Goal: Find specific page/section

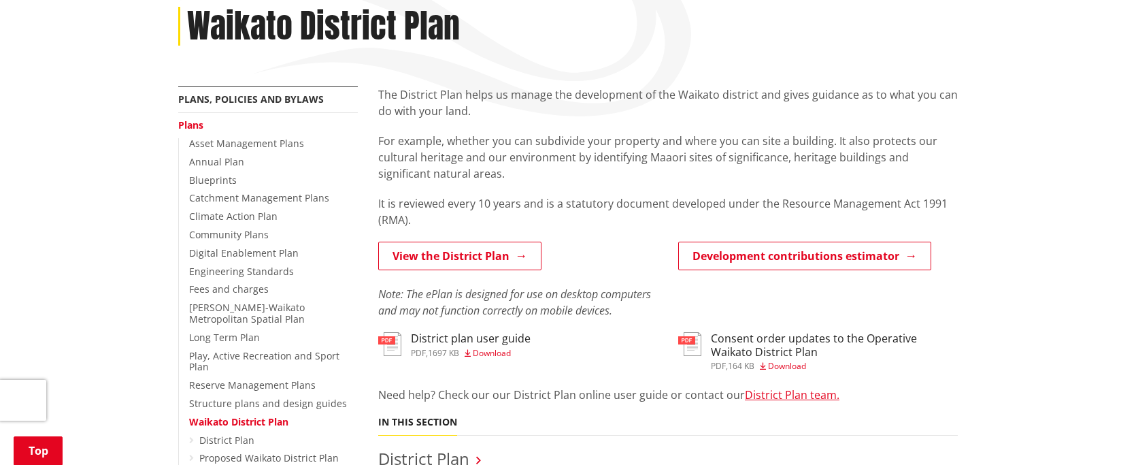
scroll to position [340, 0]
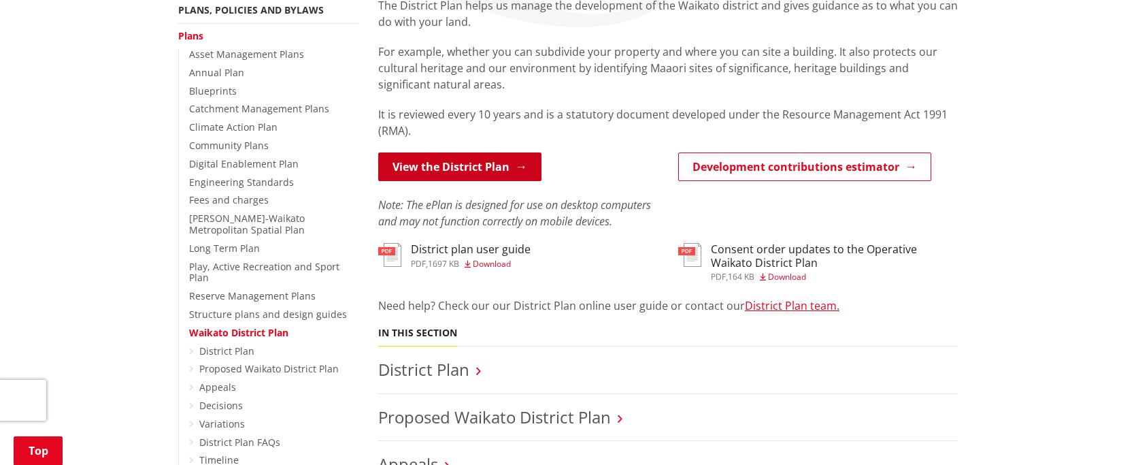
click at [422, 152] on link "View the District Plan" at bounding box center [459, 166] width 163 height 29
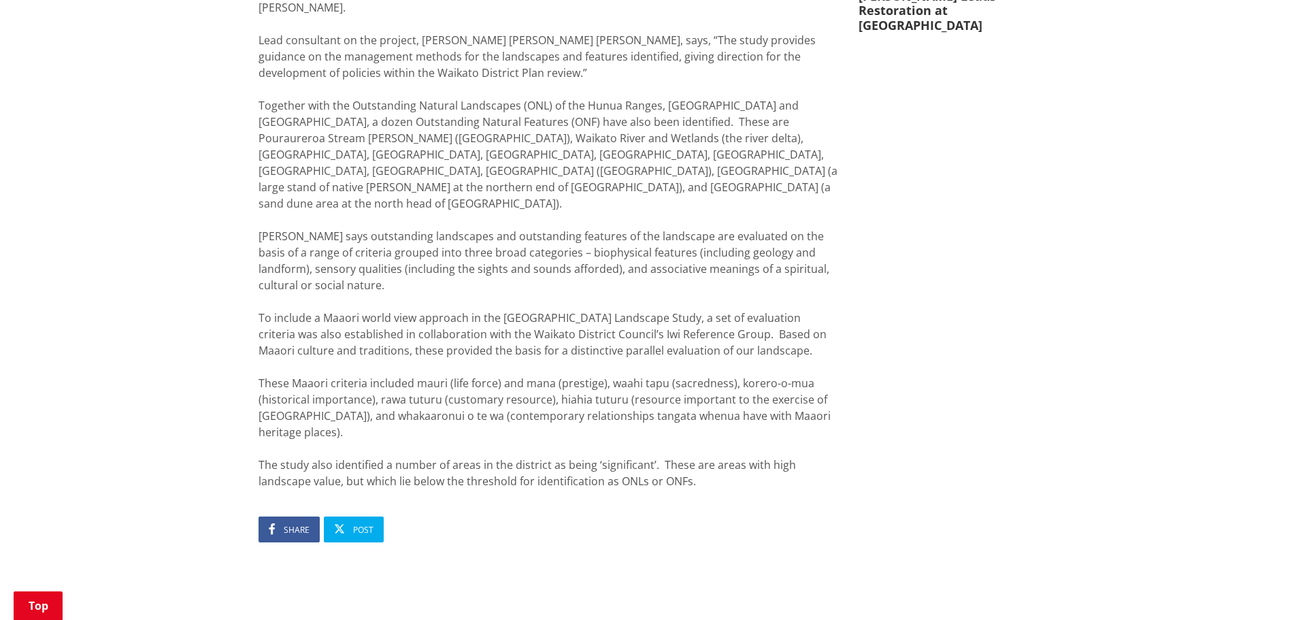
scroll to position [884, 0]
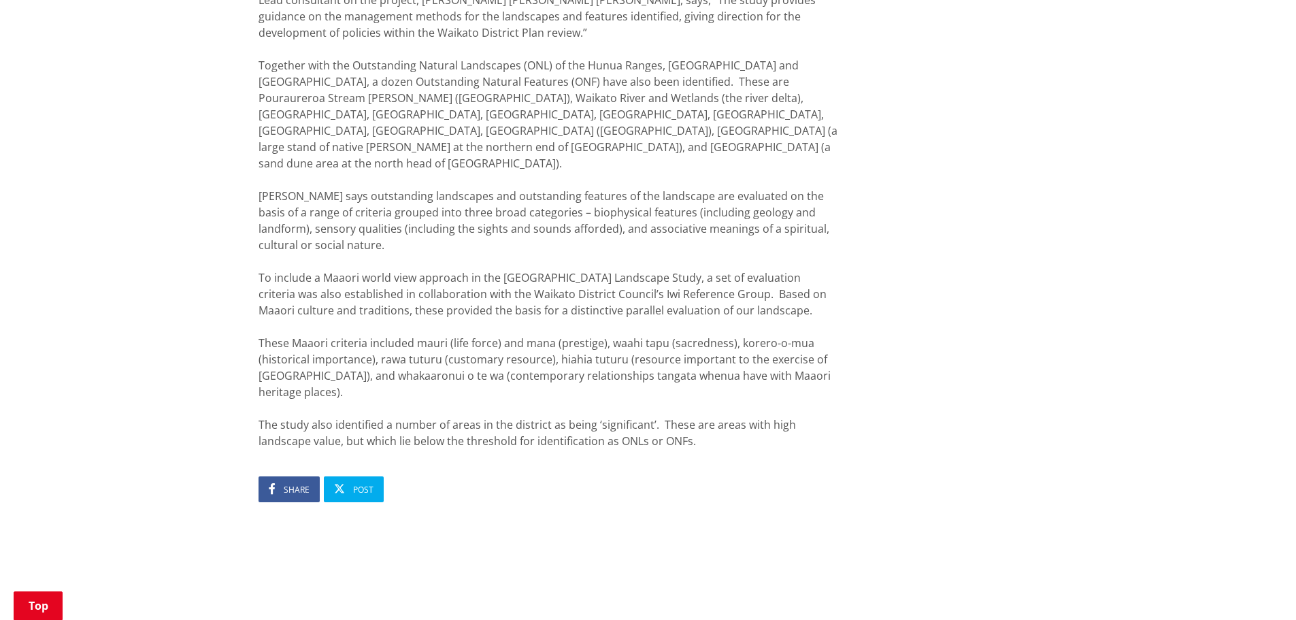
click at [963, 303] on div "Mapping our District’s Outstanding Natural Features [DATE] Share Post From the …" at bounding box center [648, 40] width 800 height 1333
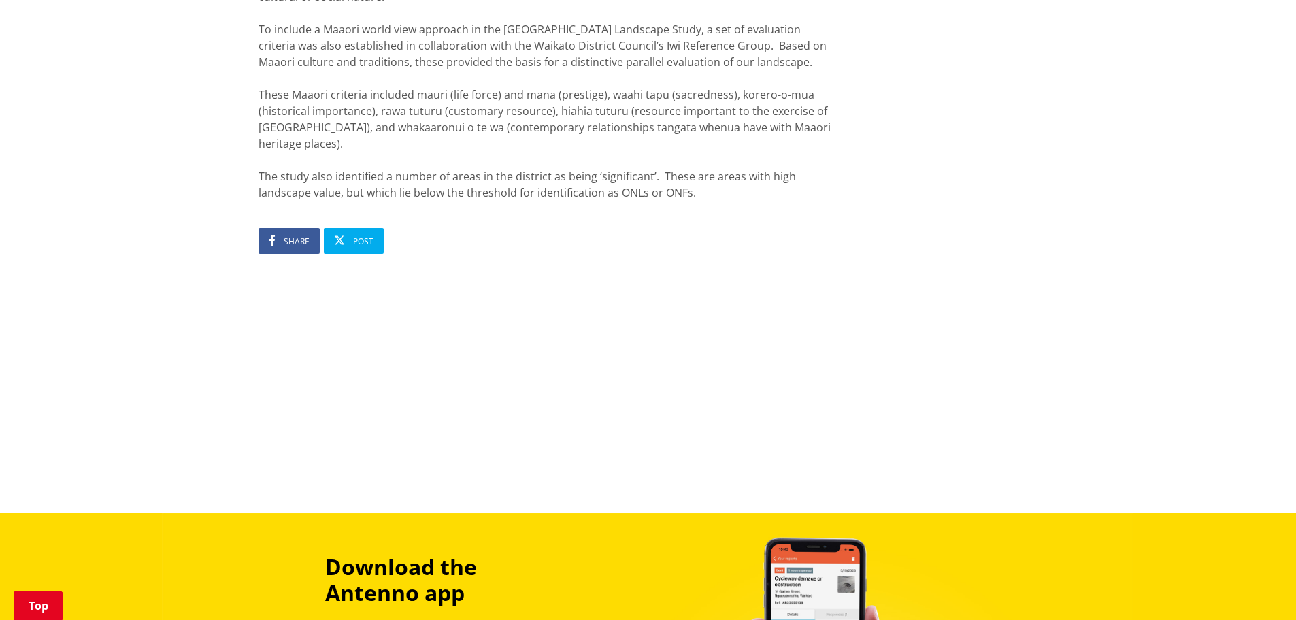
scroll to position [1020, 0]
